Goal: Task Accomplishment & Management: Complete application form

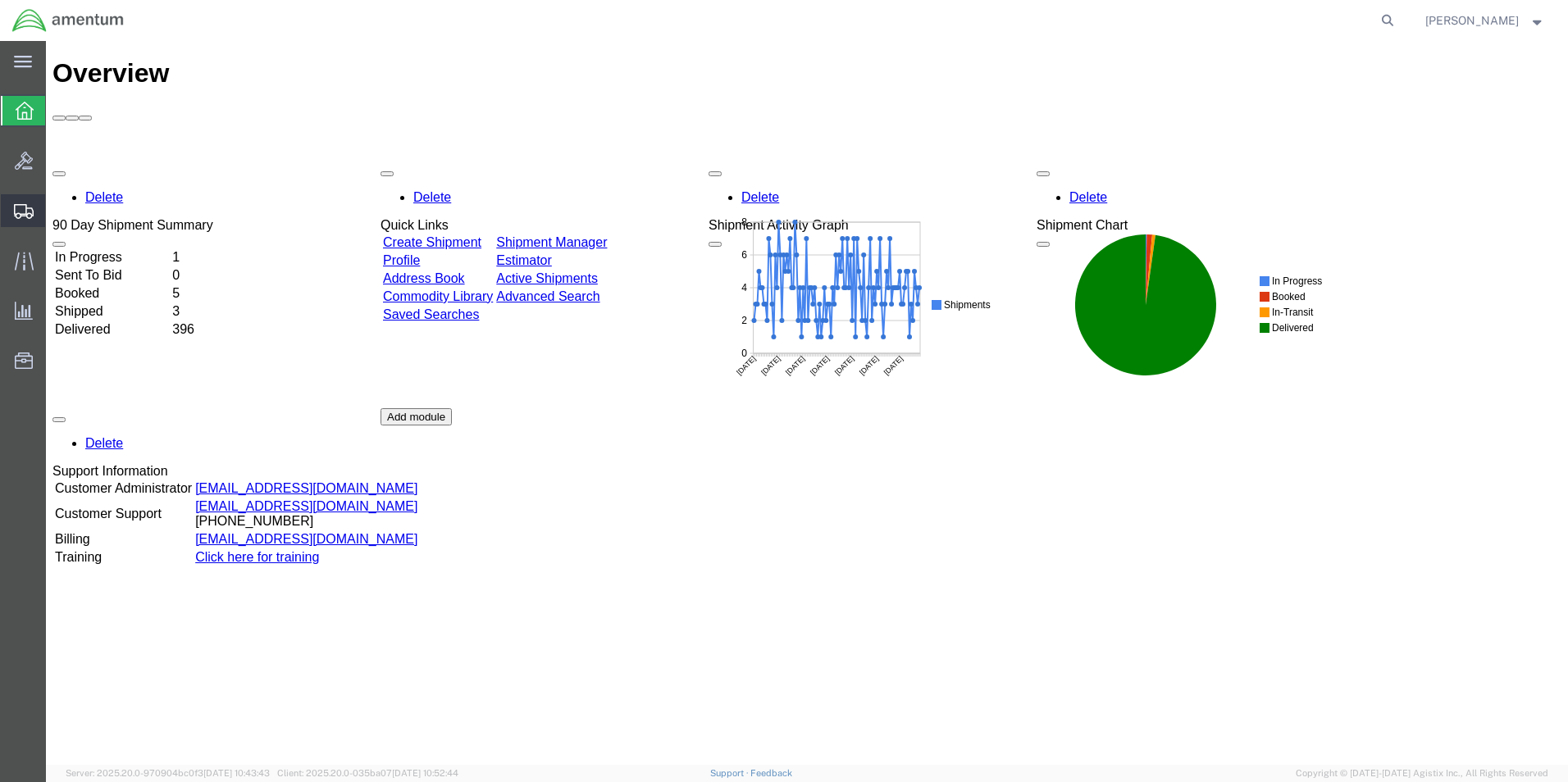
click at [0, 0] on span "Create Shipment" at bounding box center [0, 0] width 0 height 0
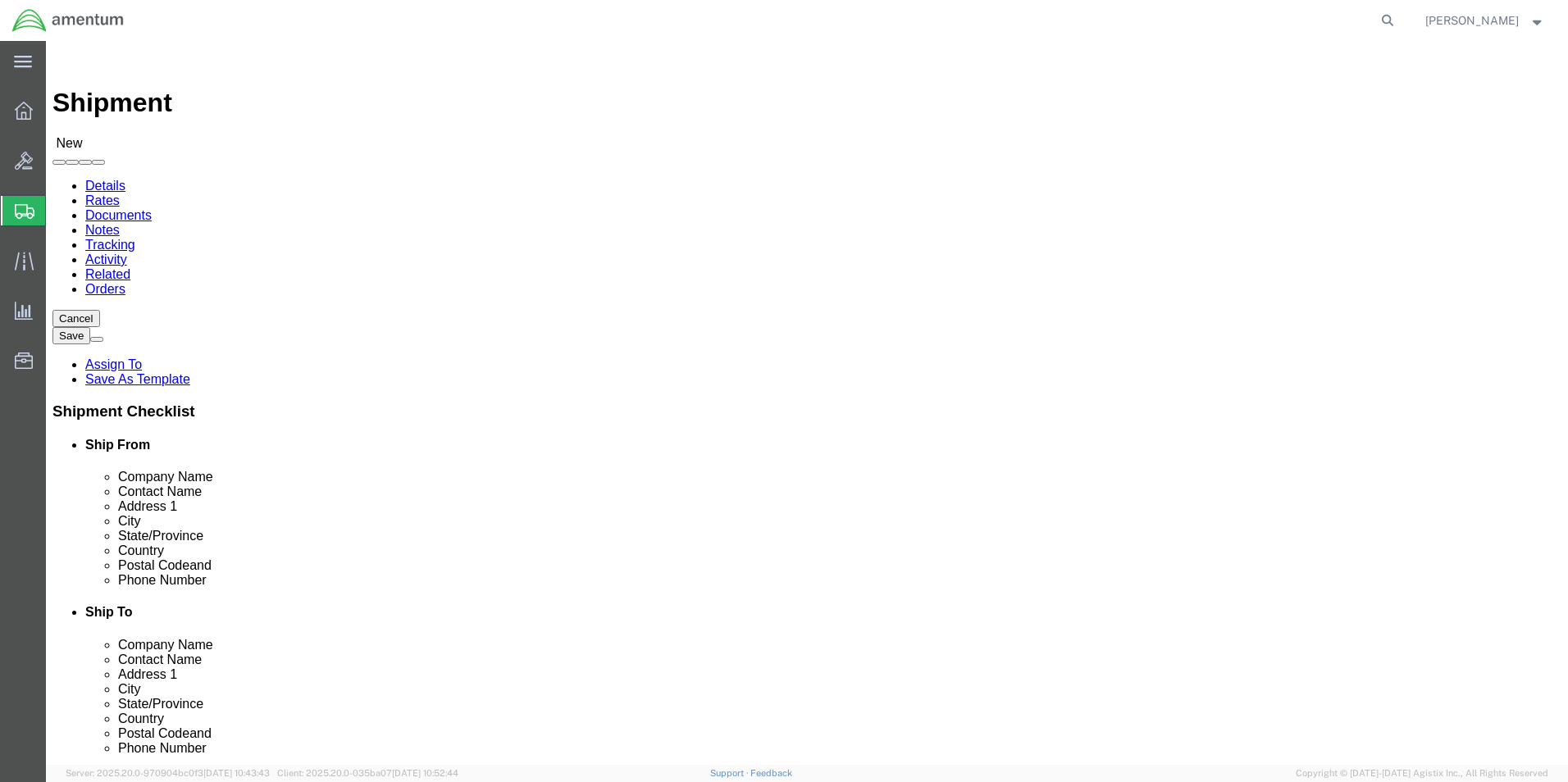
select select
click input "text"
type input "cbp"
select select "49929"
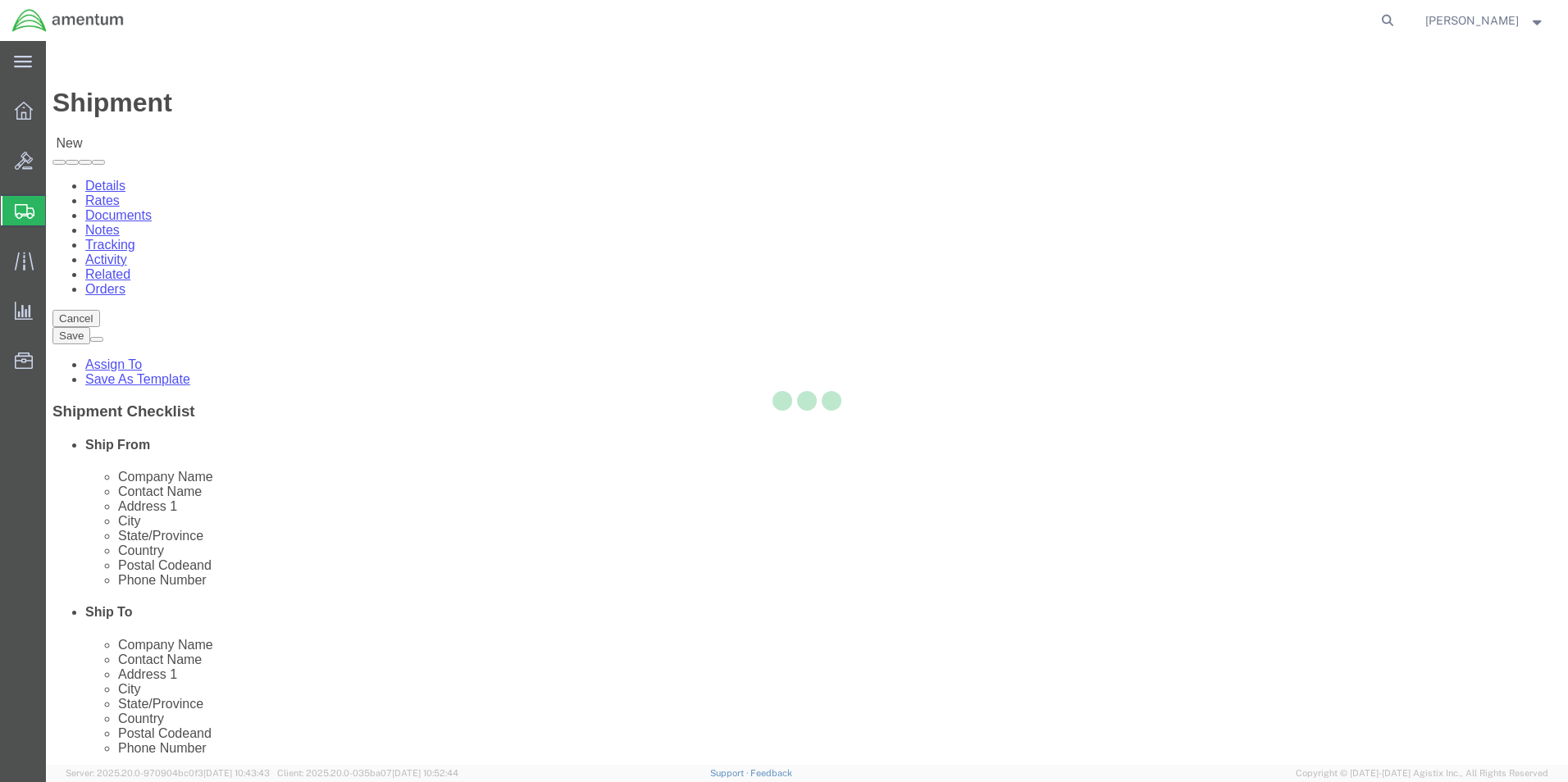
select select "[GEOGRAPHIC_DATA]"
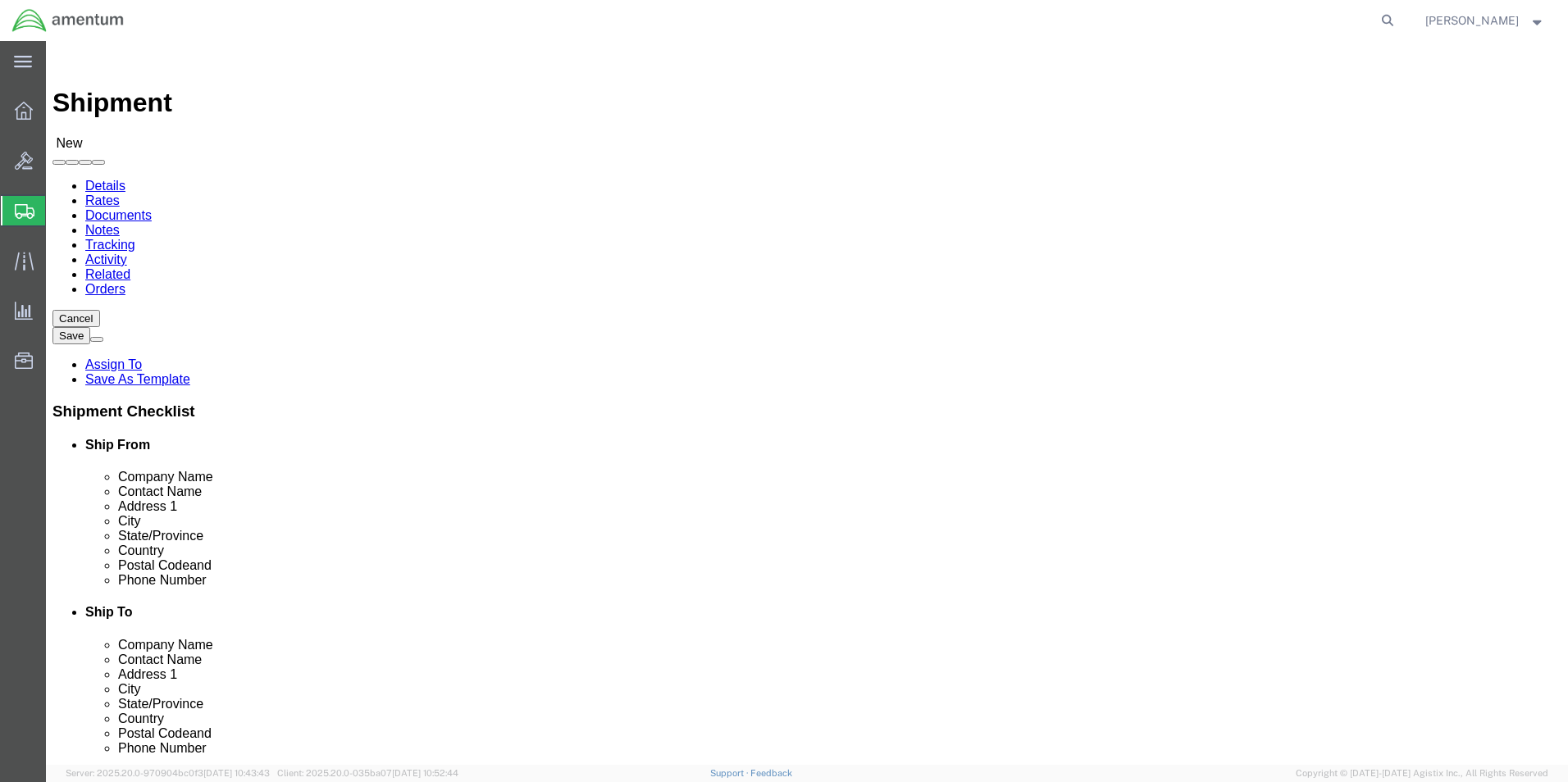
drag, startPoint x: 458, startPoint y: 589, endPoint x: 185, endPoint y: 585, distance: 273.0
click div "Email"
type input "[PERSON_NAME][EMAIL_ADDRESS][PERSON_NAME][DOMAIN_NAME]"
click input "text"
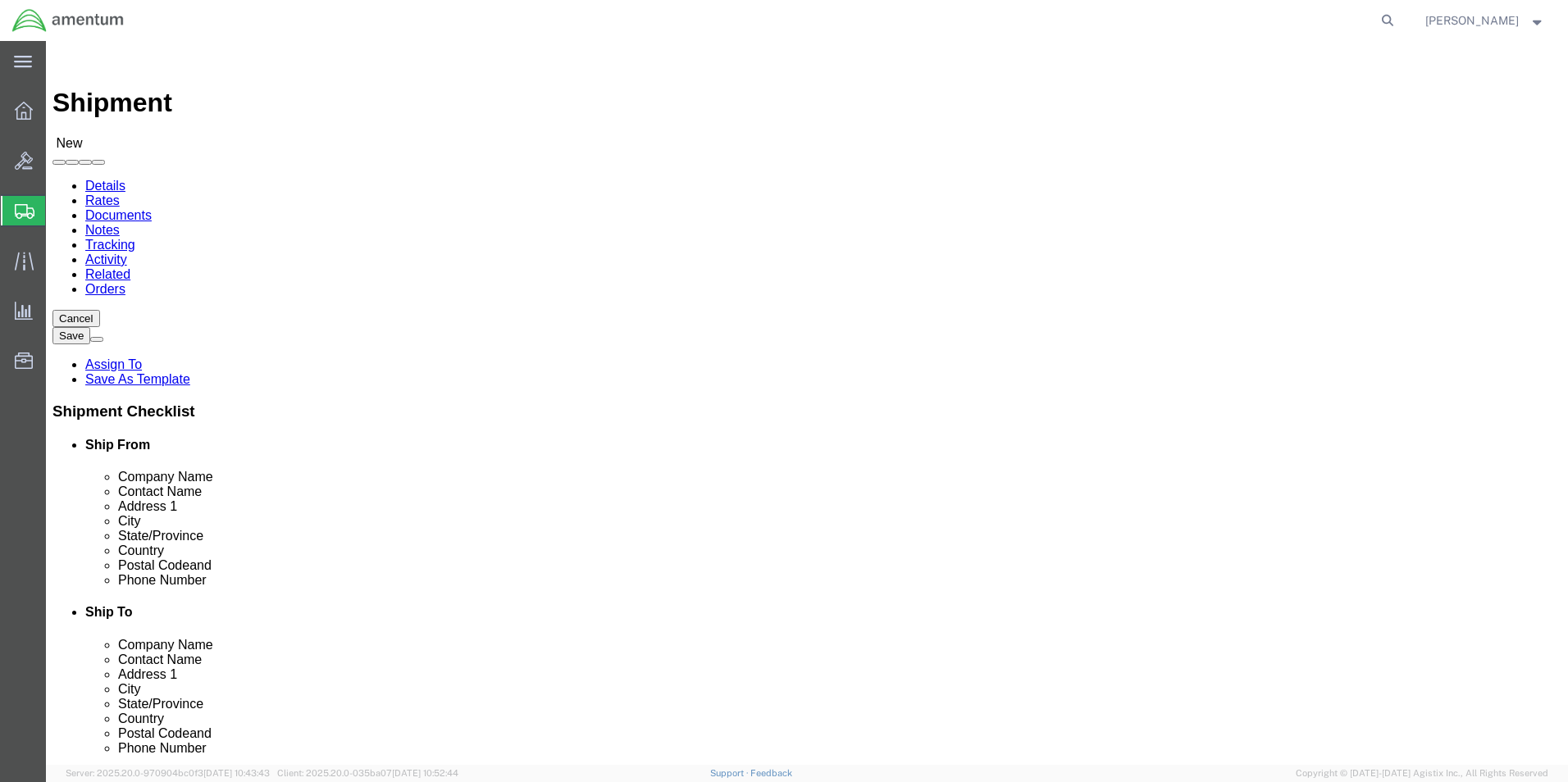
type input "cbp"
select select "49930"
select select "FL"
click input "text"
type input "n"
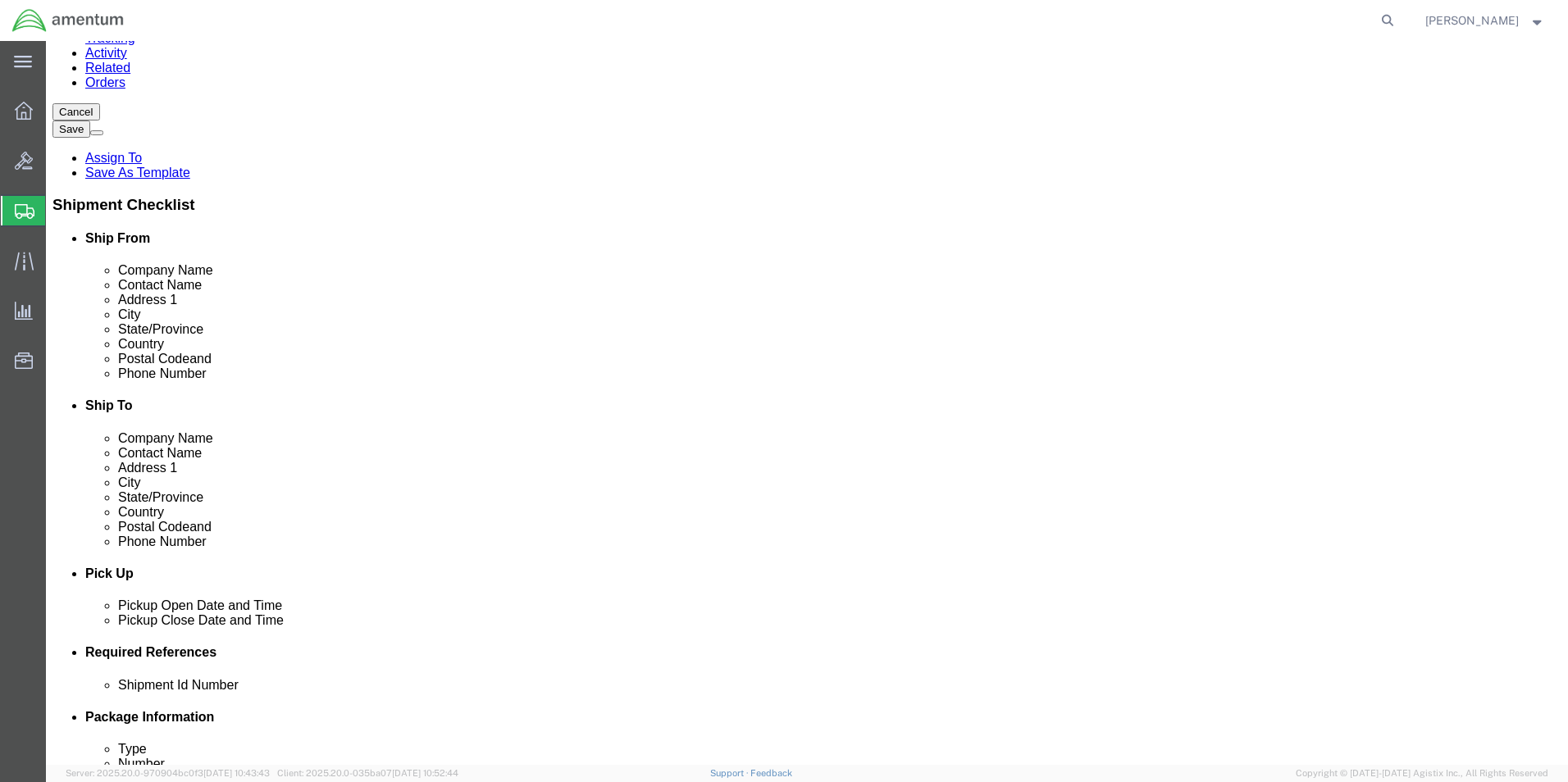
scroll to position [410, 0]
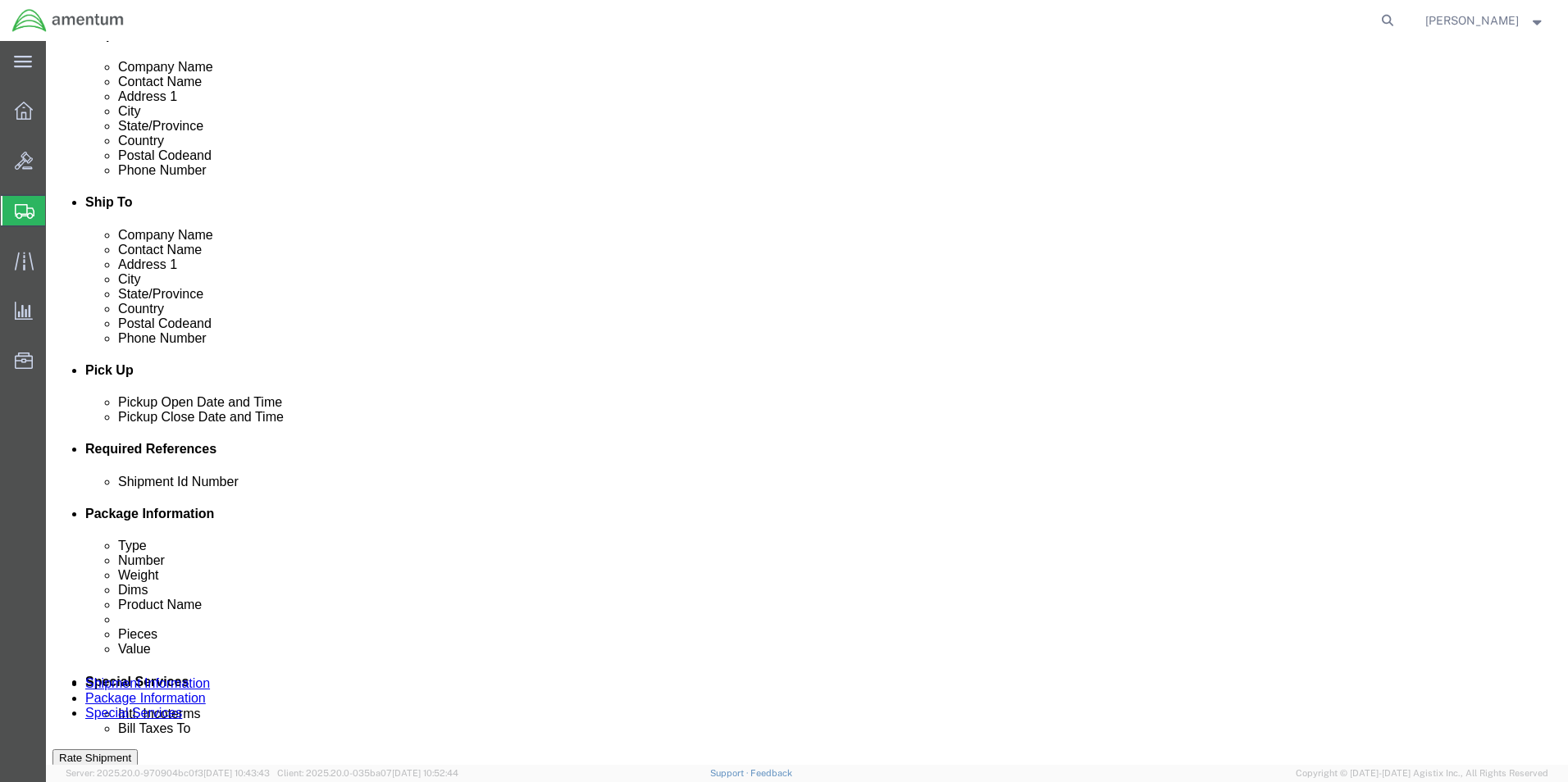
type input "[PERSON_NAME]"
click button "Add reference"
click div "[DATE] 9:00 AM"
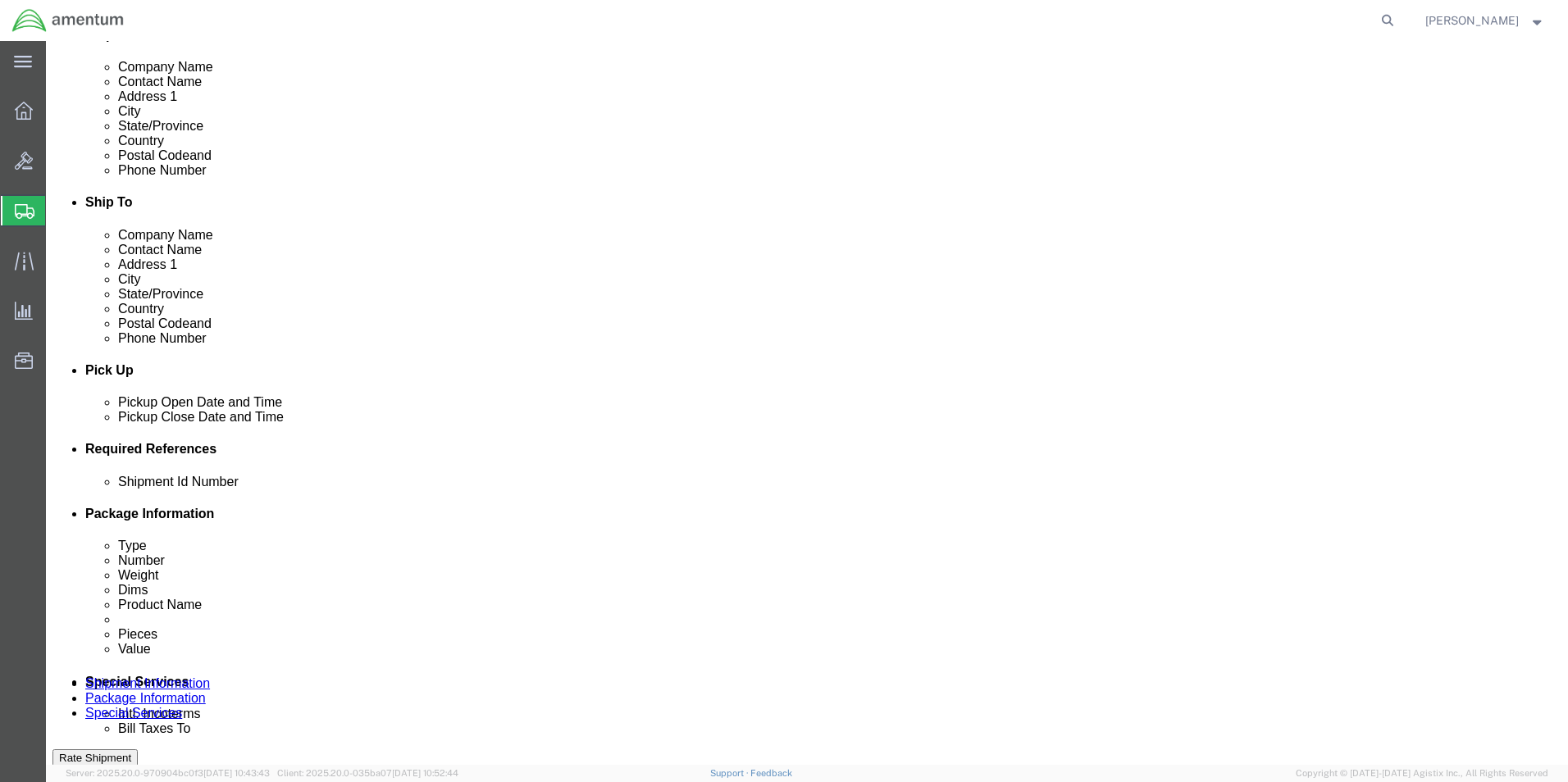
scroll to position [715, 0]
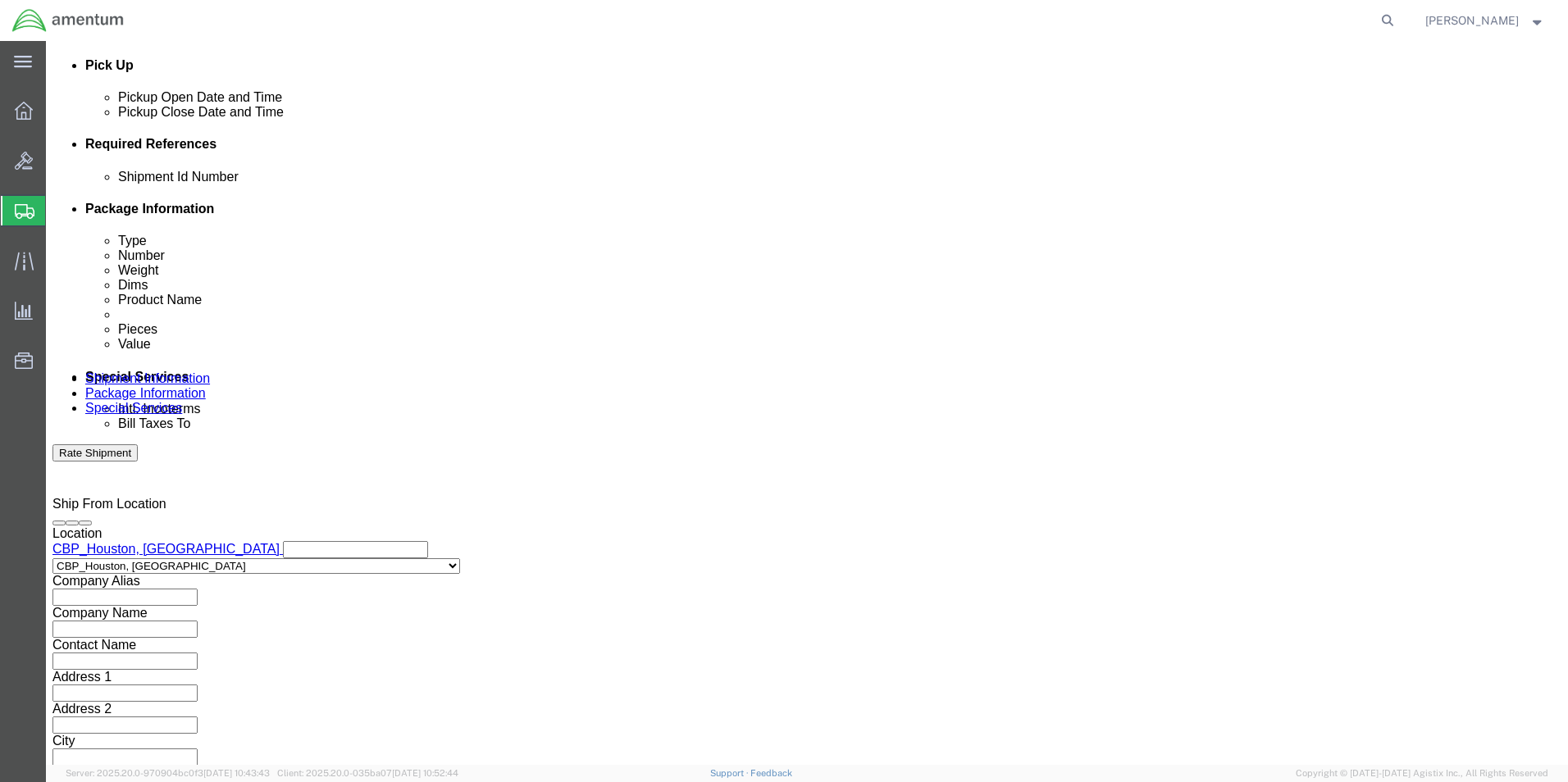
click input "2:00 AM"
type input "2:00 PM"
click button "Apply"
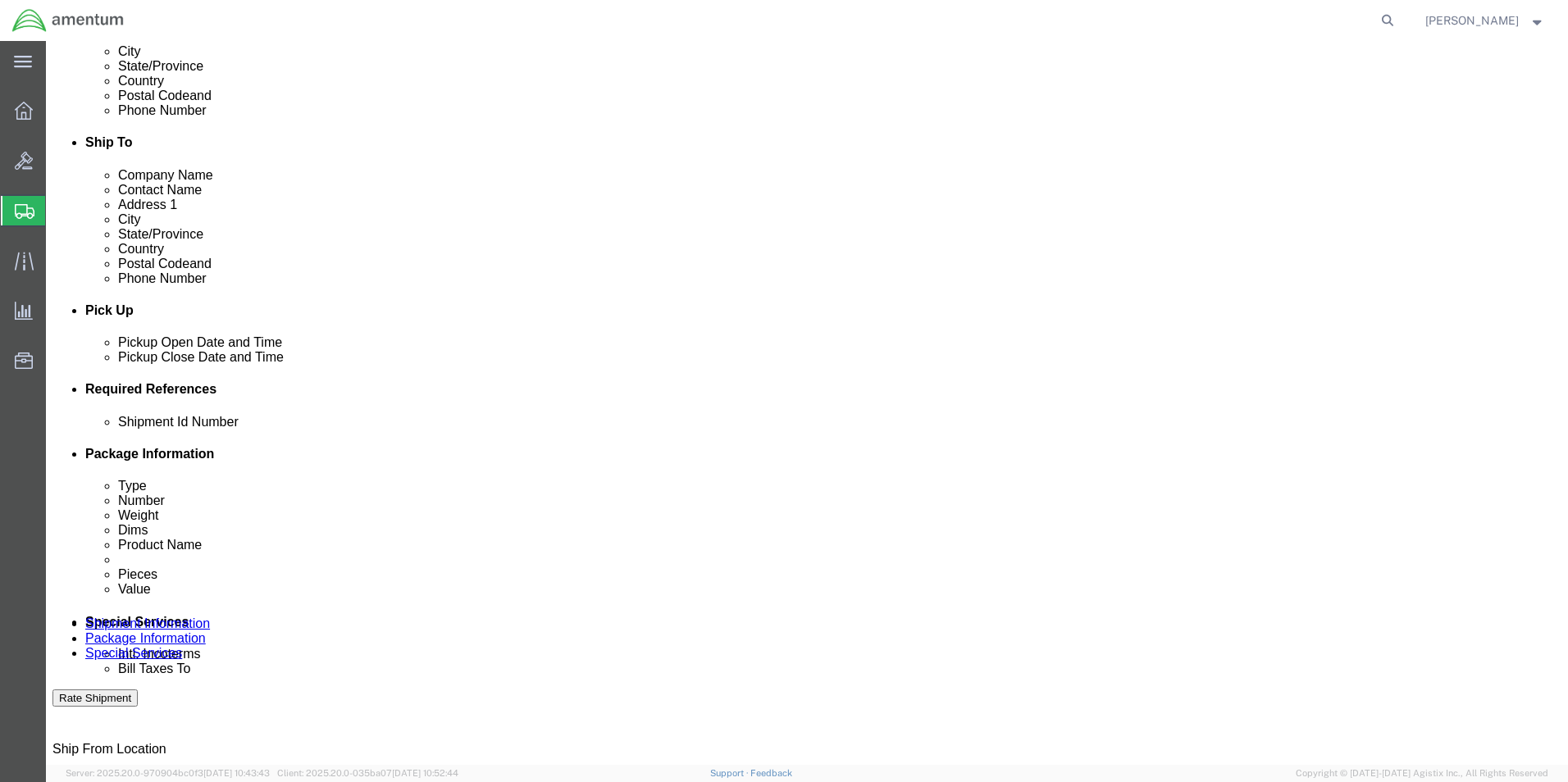
scroll to position [469, 0]
click input "text"
type input "9"
type input "[DATE]"
click select "Select Account Type Activity ID Airline Appointment Number ASN Batch Request # …"
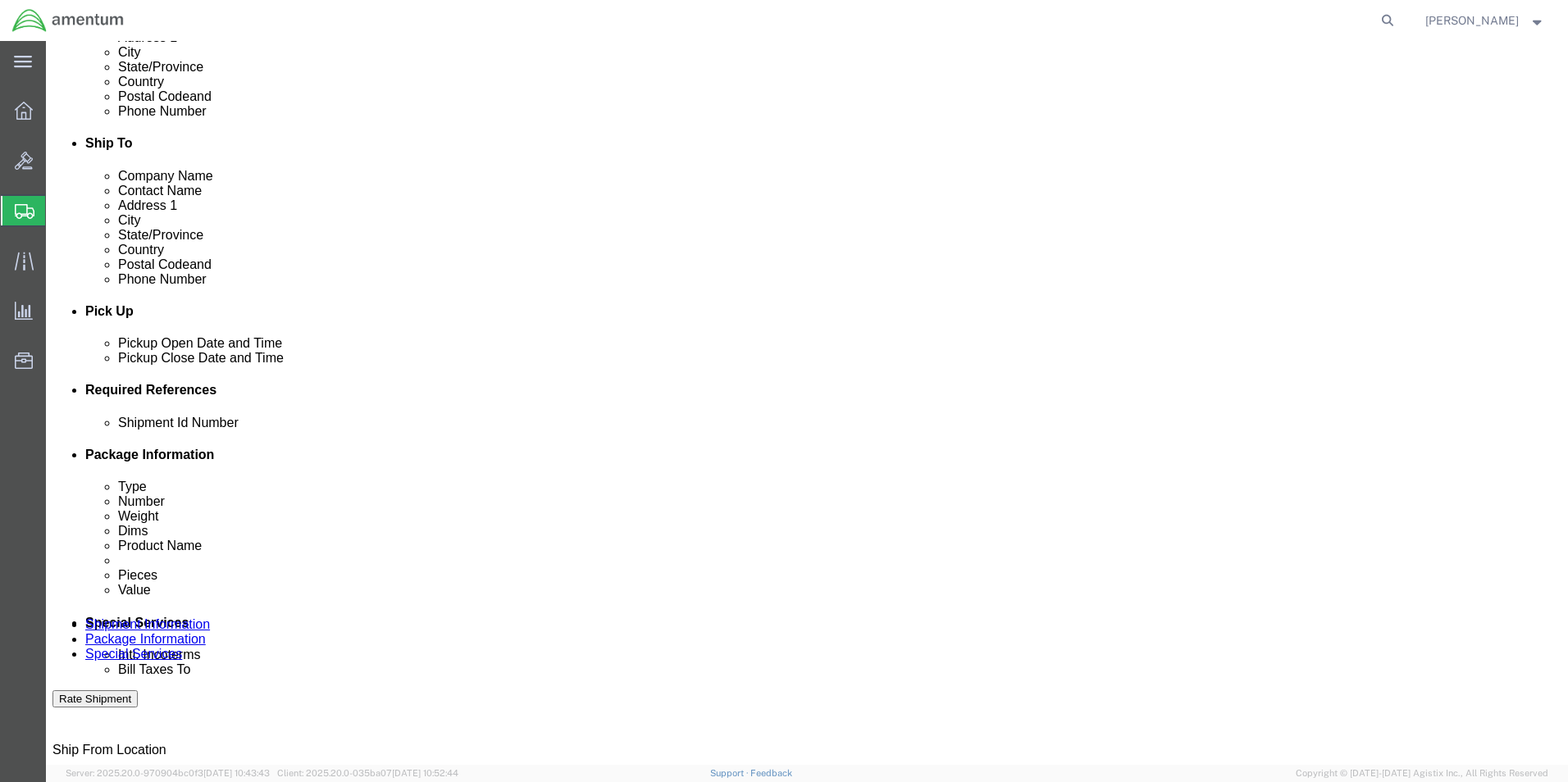
select select "CUSTREF"
click select "Select Account Type Activity ID Airline Appointment Number ASN Batch Request # …"
click input "text"
type input "USAGE 487-006830"
click select "Select Account Type Activity ID Airline Appointment Number ASN Batch Request # …"
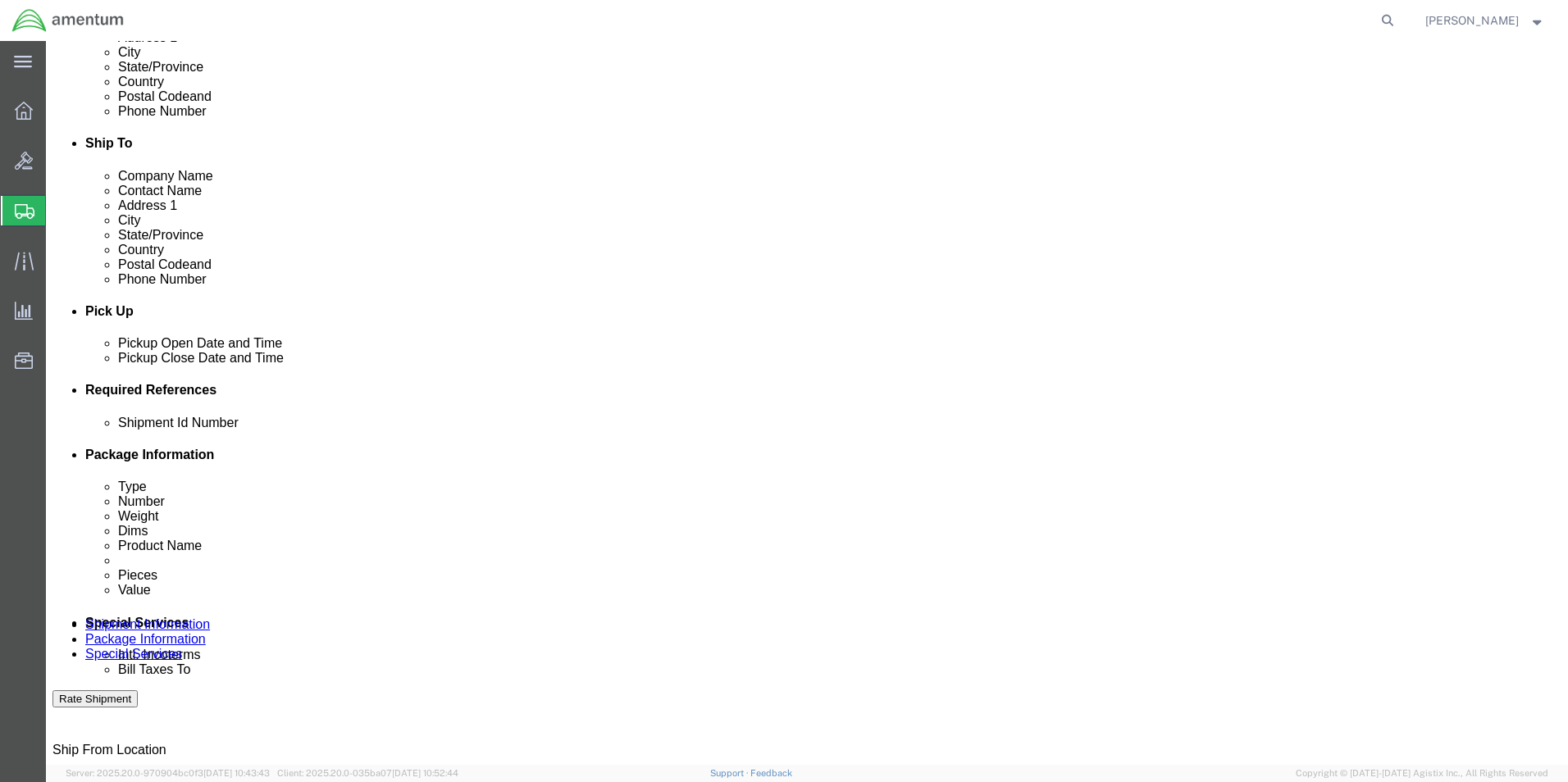
click select "Select Account Type Activity ID Airline Appointment Number ASN Batch Request # …"
select select "PROJNUM"
click select "Select Account Type Activity ID Airline Appointment Number ASN Batch Request # …"
click input "text"
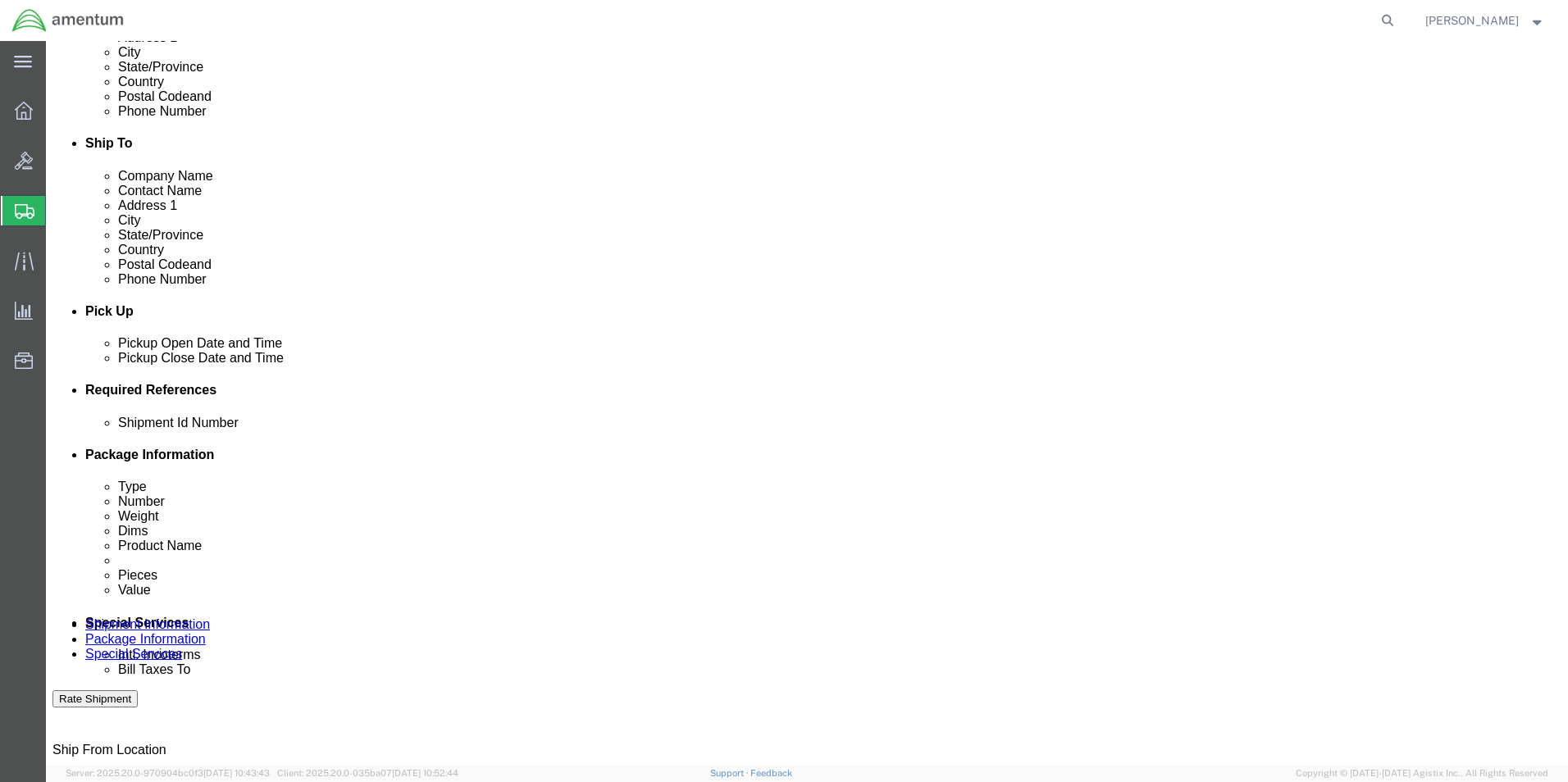
scroll to position [0, 28]
type input "6118.03.03.2219.000.EHO.0000"
click select "Select Account Type Activity ID Airline Appointment Number ASN Batch Request # …"
select select "DEPT"
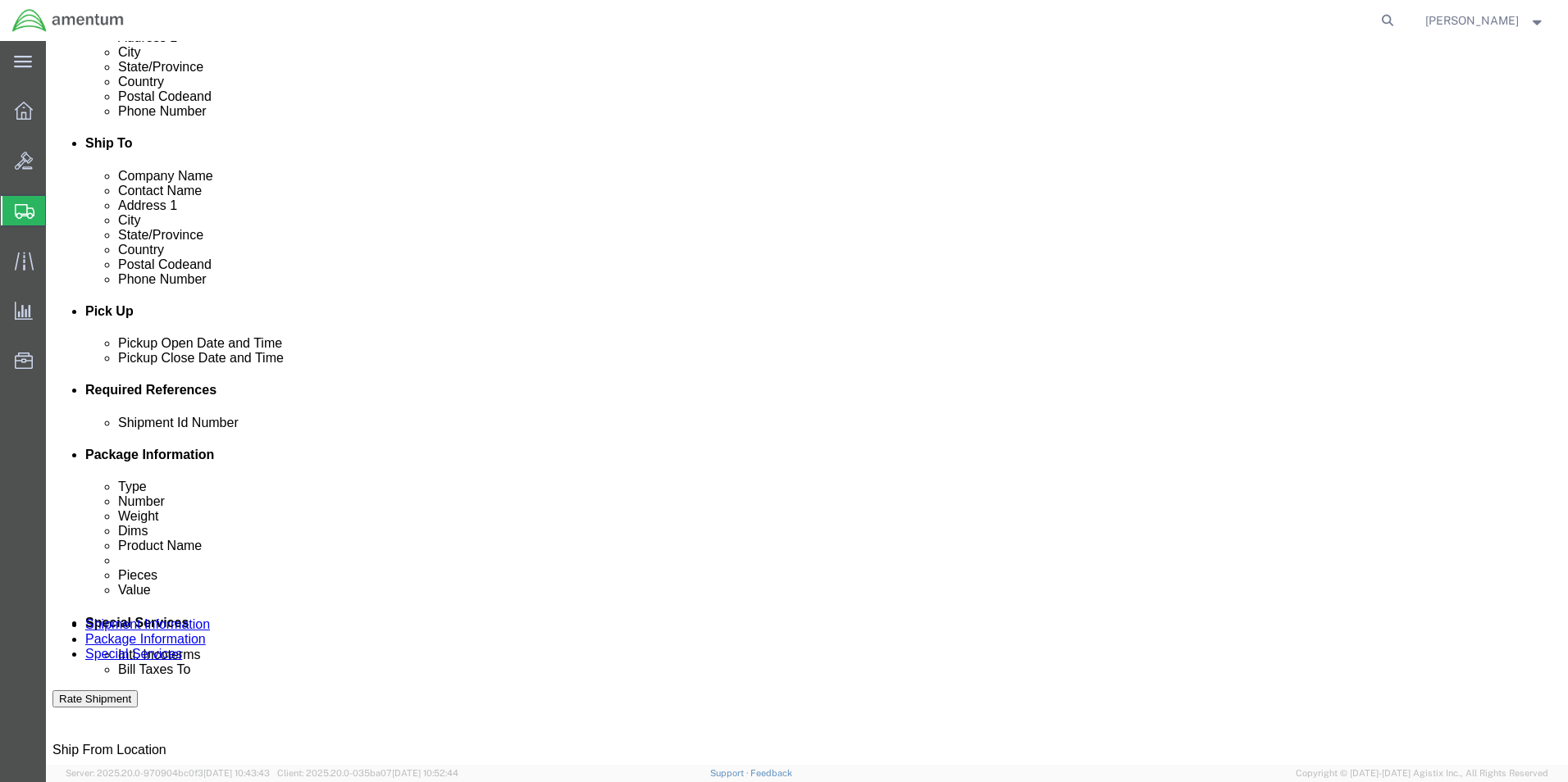
click select "Select Account Type Activity ID Airline Appointment Number ASN Batch Request # …"
click input "text"
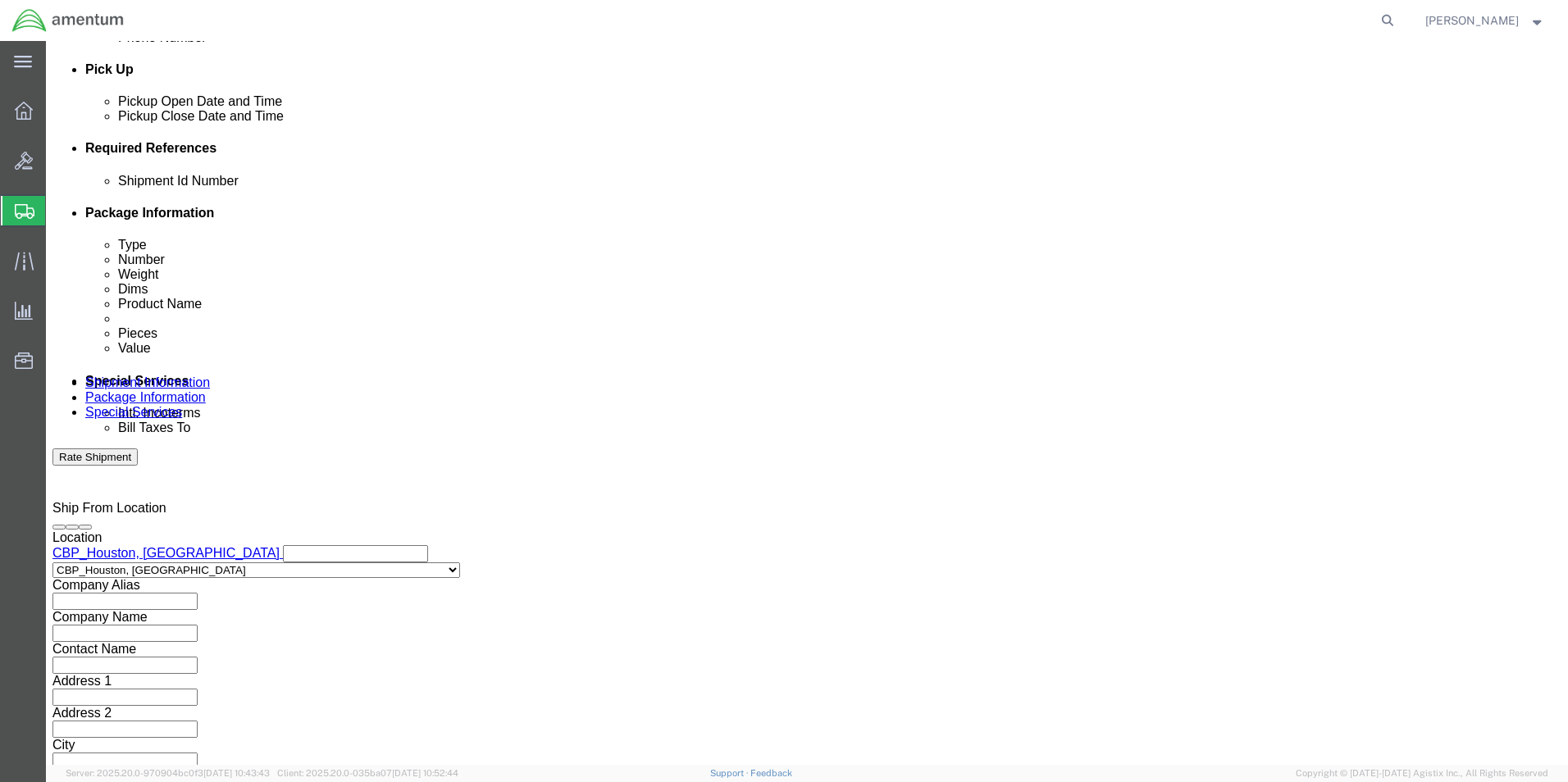
scroll to position [715, 0]
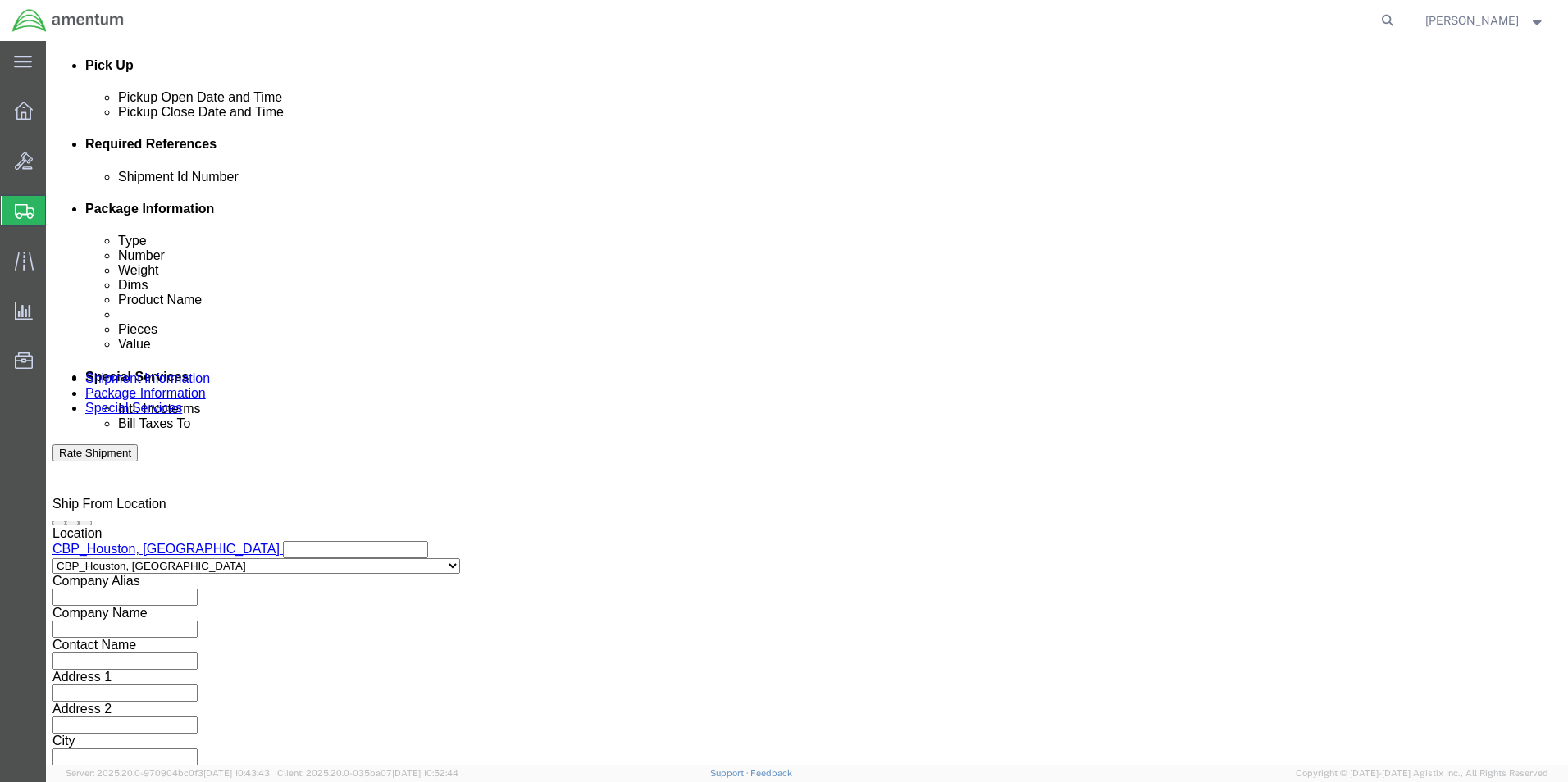
type input "CBP"
click button "Continue"
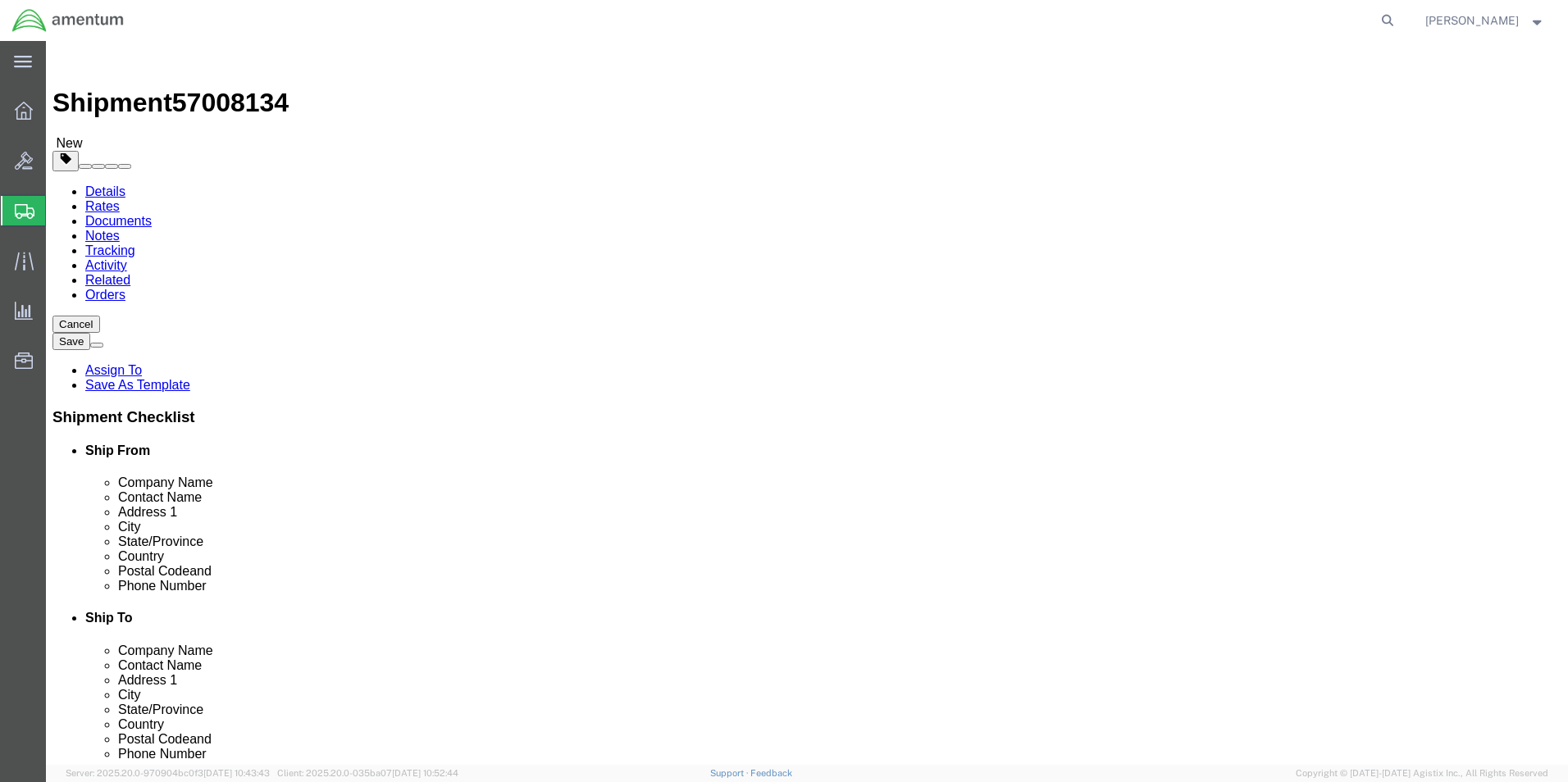
click select "Select BCK Boxes Bale(s) Basket(s) Bolt(s) Bottle(s) Buckets Bulk Bundle(s) Can…"
select select "ENV"
click select "Select BCK Boxes Bale(s) Basket(s) Bolt(s) Bottle(s) Buckets Bulk Bundle(s) Can…"
type input "9.50"
type input "12.50"
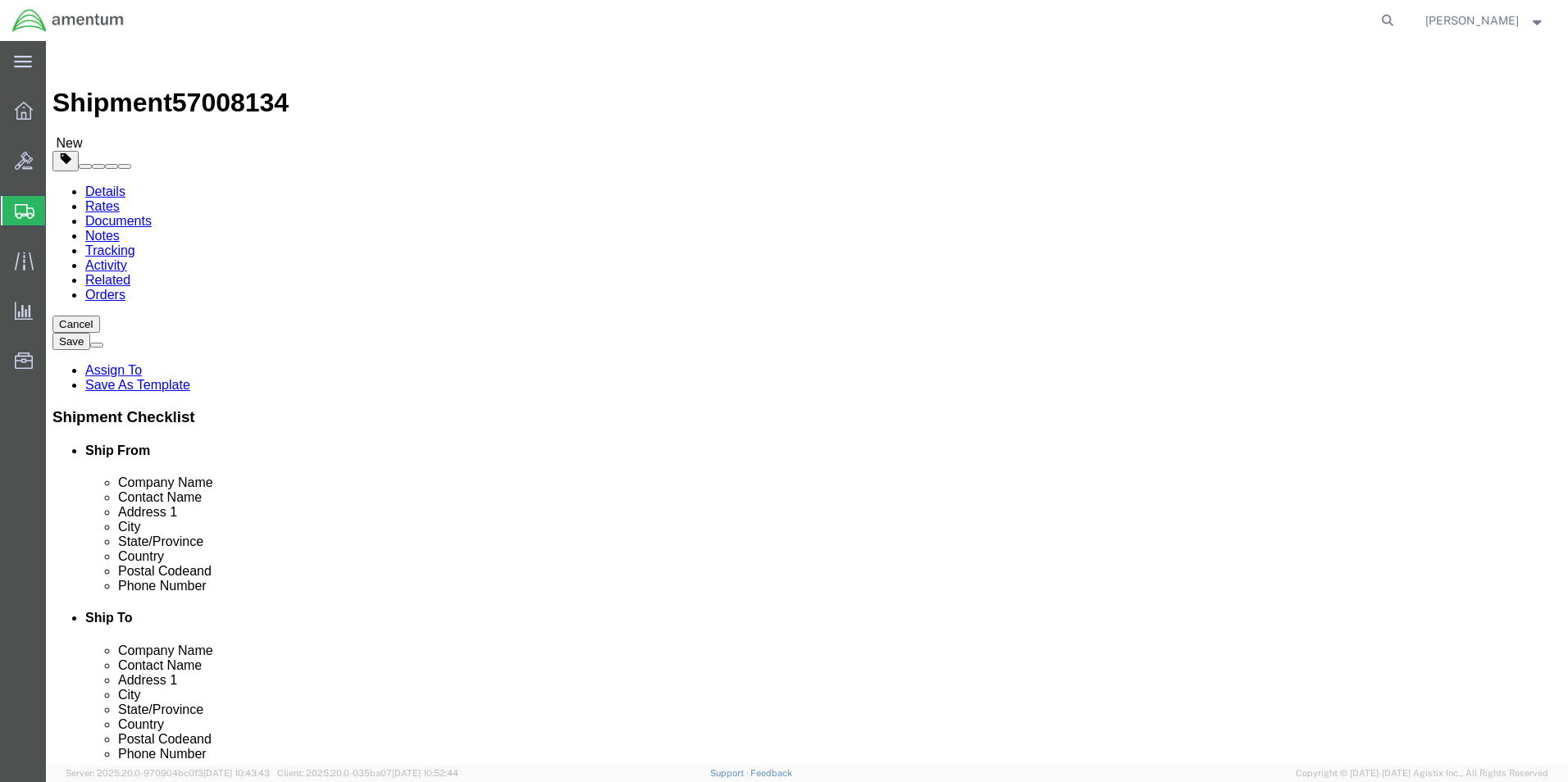
type input "0.25"
type input "1"
click link "Add Content"
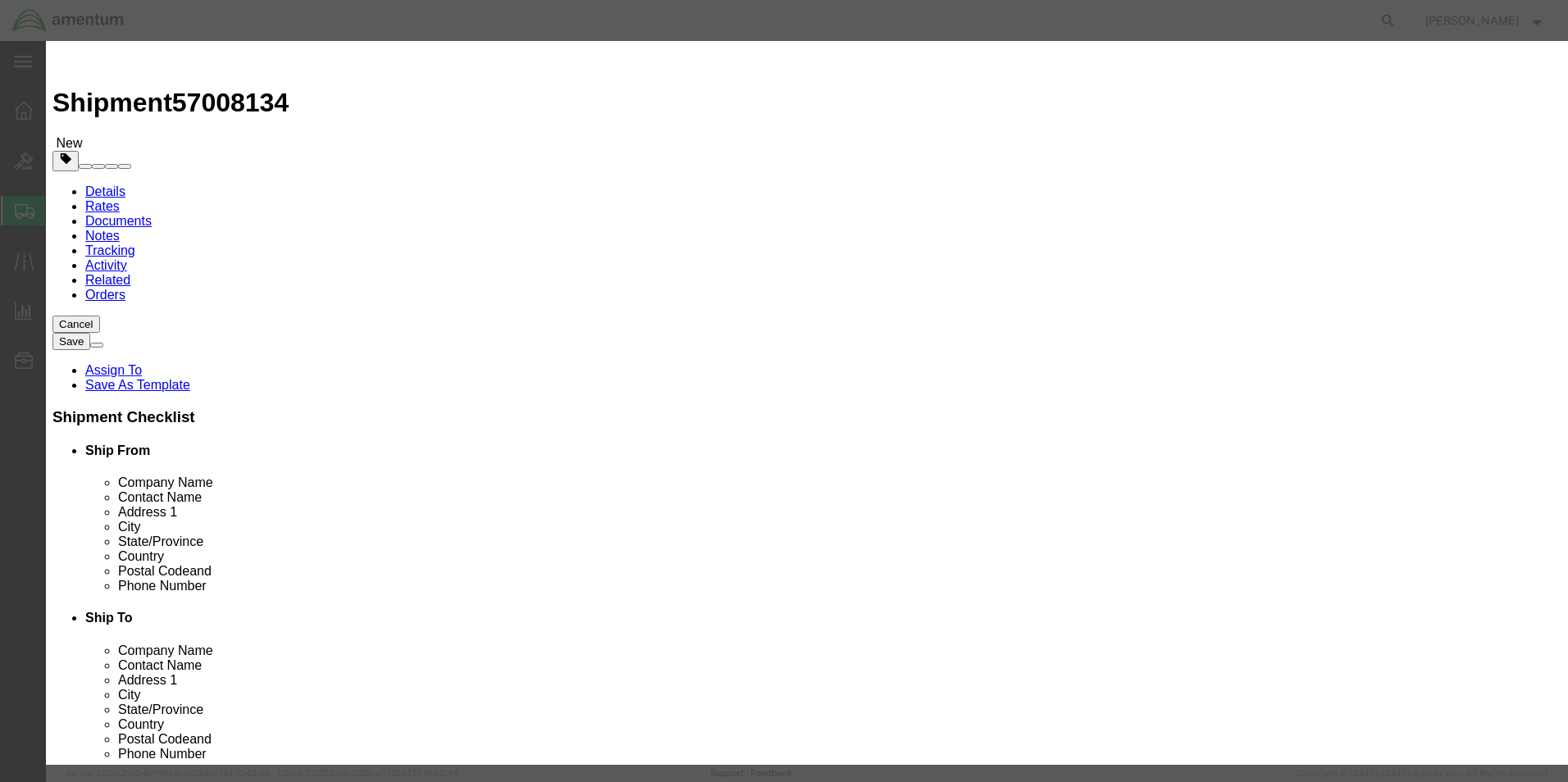
click input "text"
type input "WASHER"
click input "0"
type input "1"
click input "text"
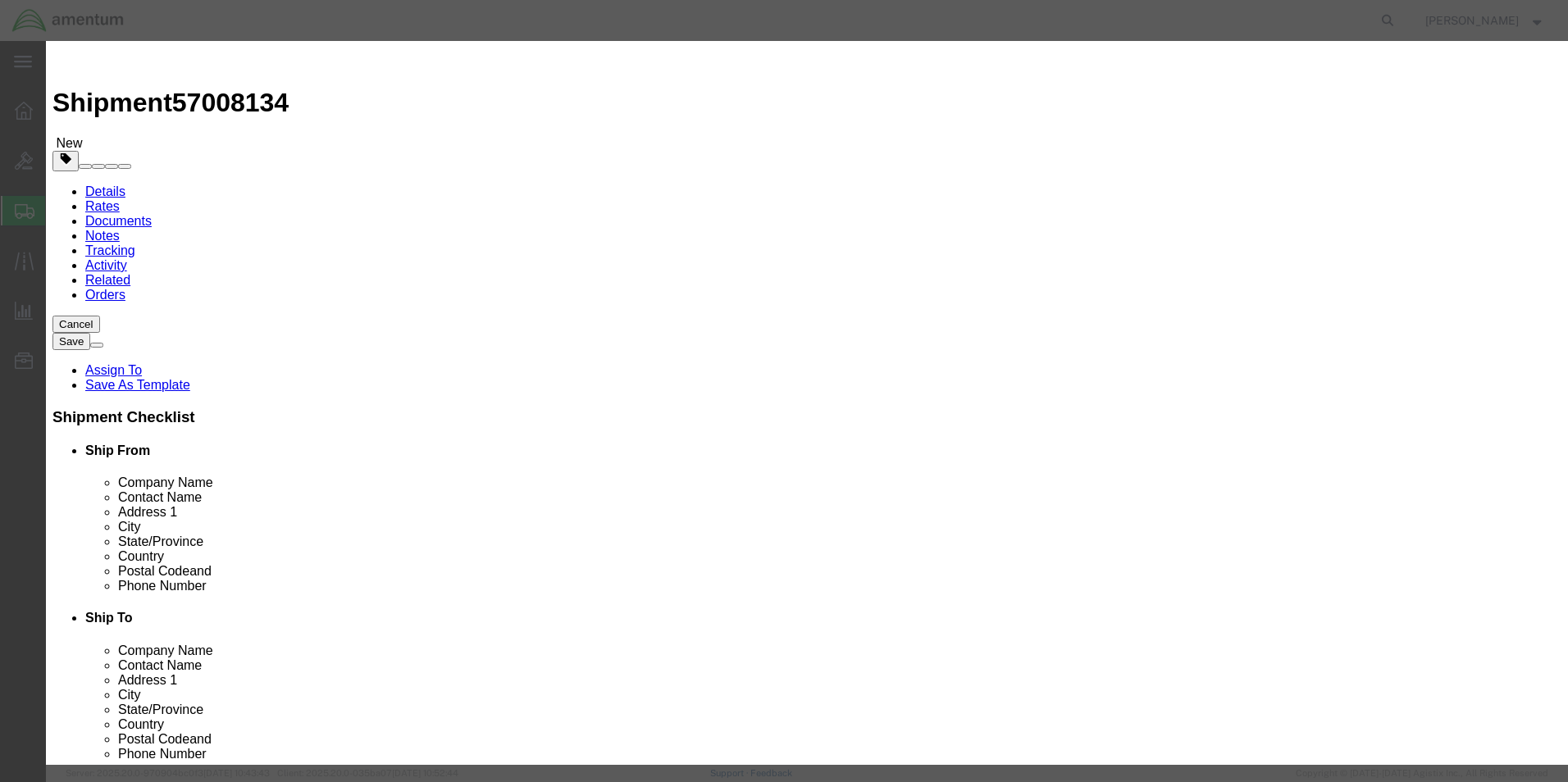
type input "20.00"
click button "Save & Close"
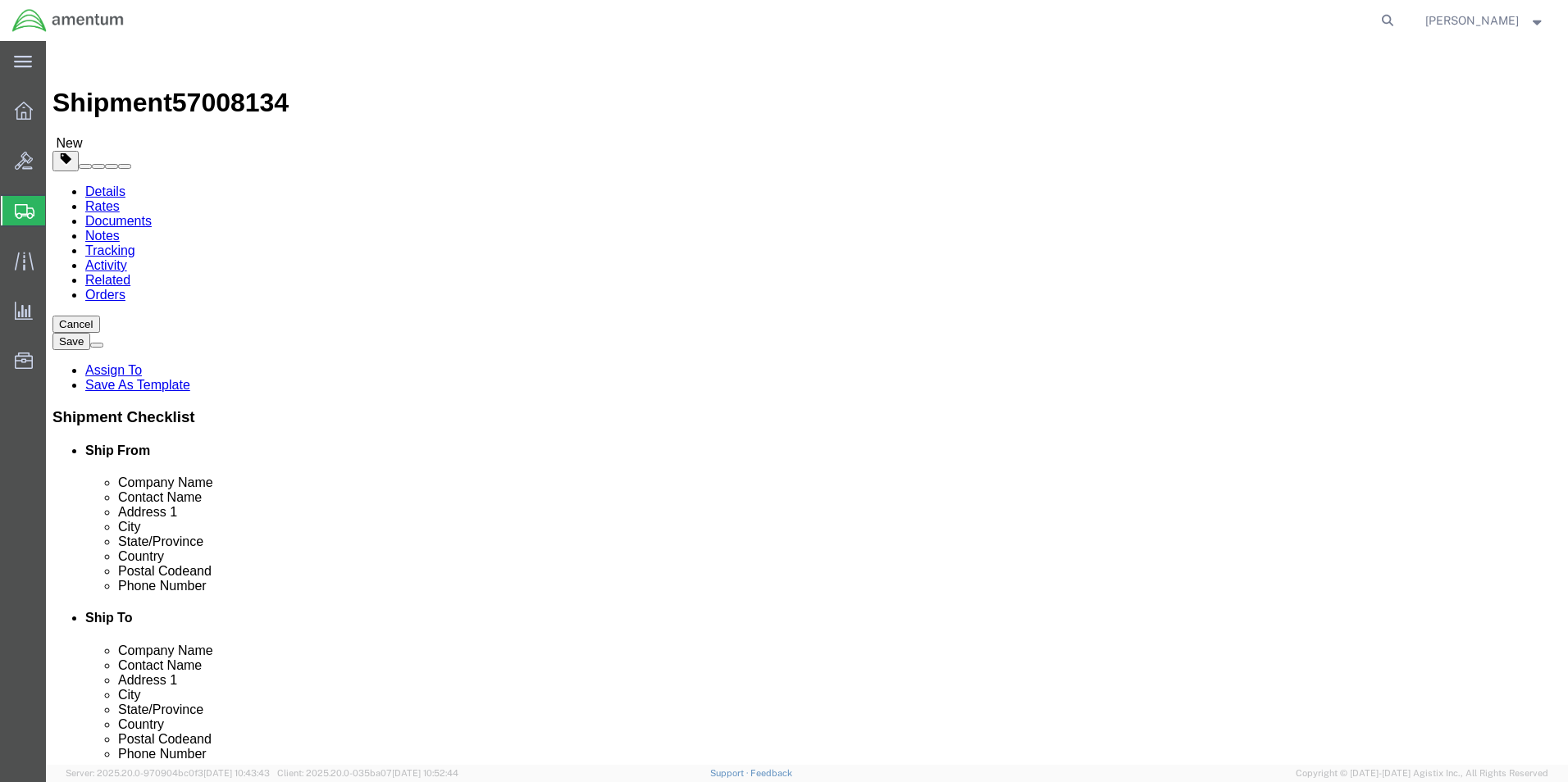
click button "Rate Shipment"
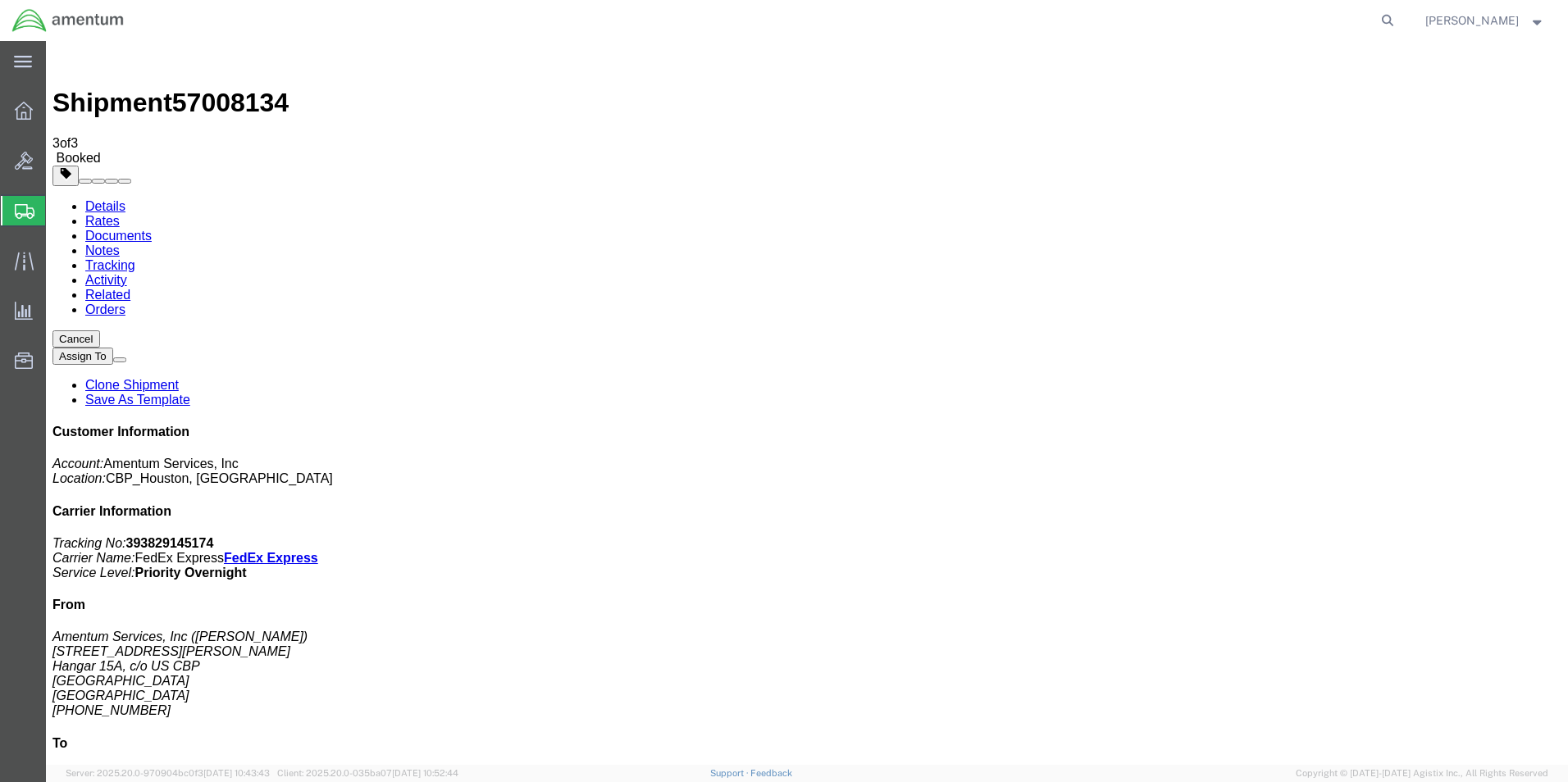
select select "2"
checkbox input "true"
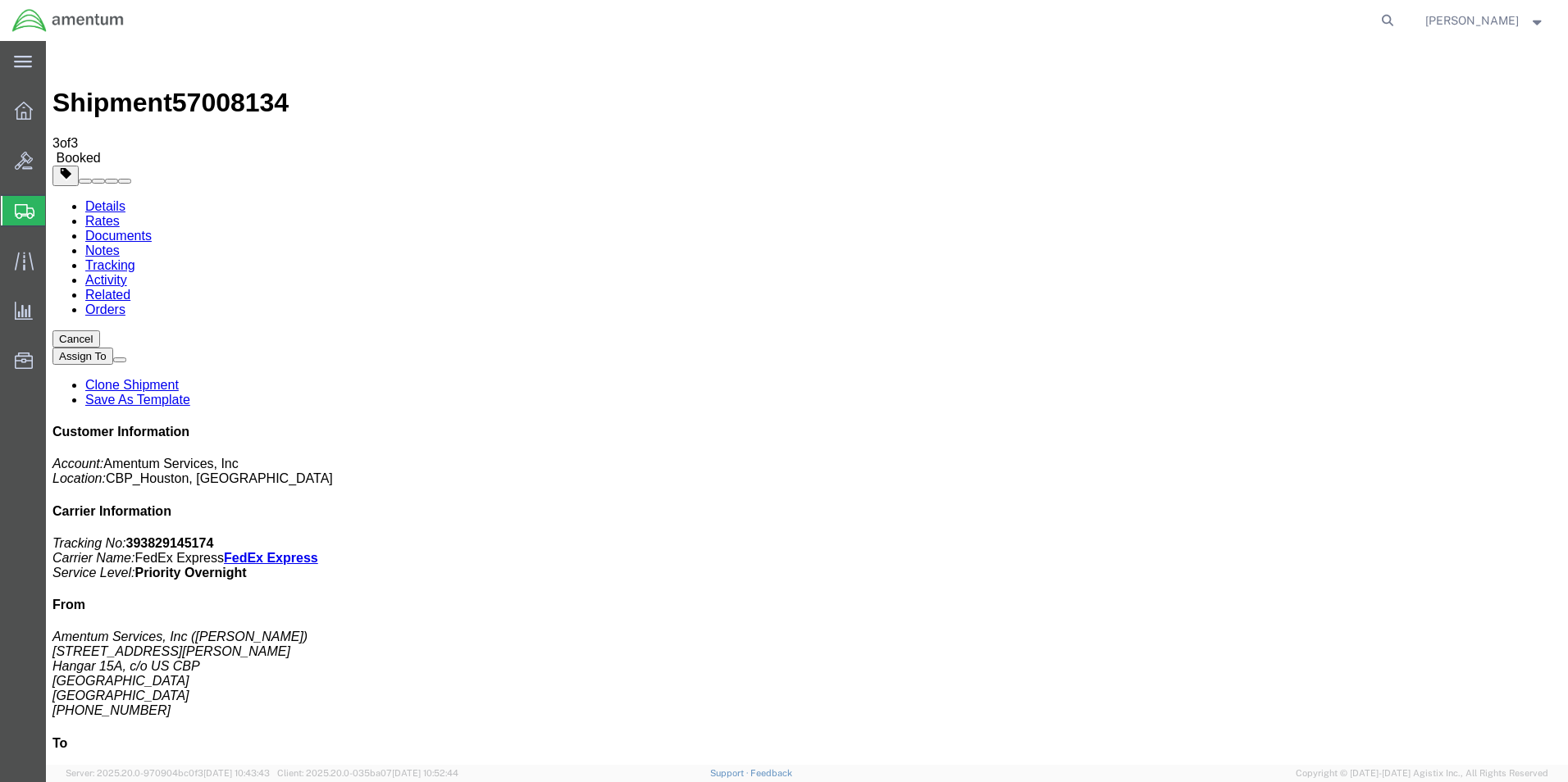
click at [100, 199] on link "Details" at bounding box center [105, 205] width 41 height 14
click link "Schedule pickup request"
